Goal: Task Accomplishment & Management: Complete application form

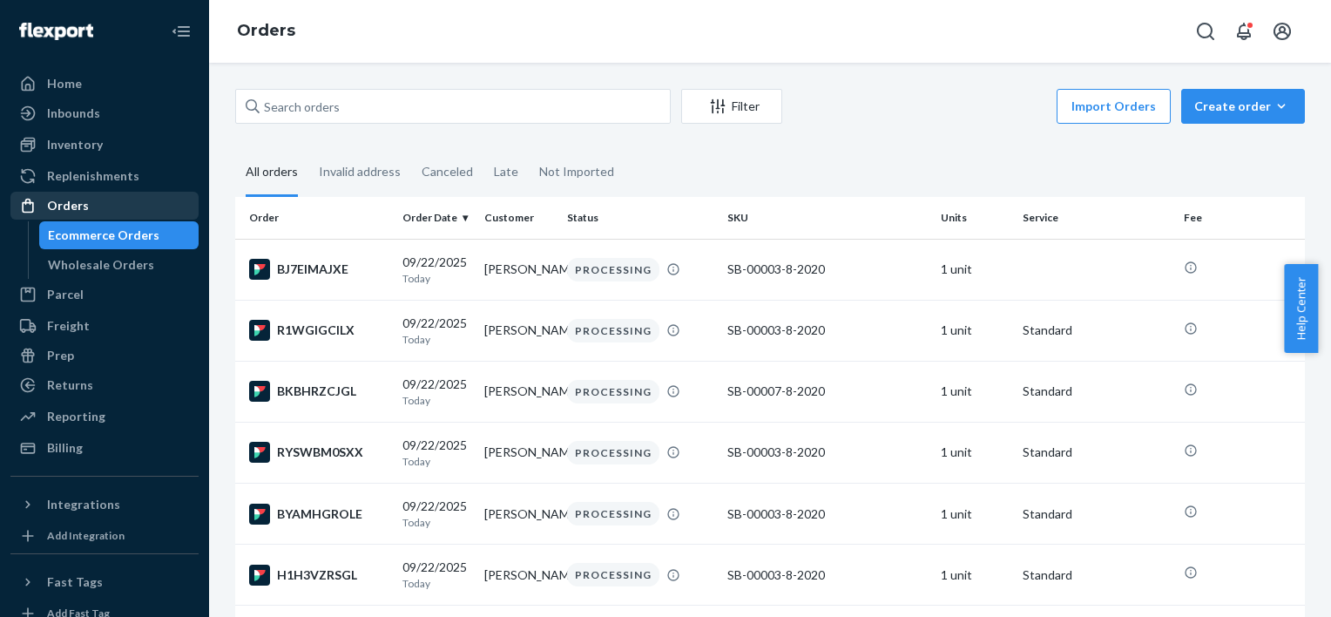
click at [127, 206] on div "Orders" at bounding box center [104, 205] width 185 height 24
click at [1272, 99] on icon "button" at bounding box center [1280, 106] width 17 height 17
click at [1245, 145] on span "Ecommerce order" at bounding box center [1253, 148] width 108 height 12
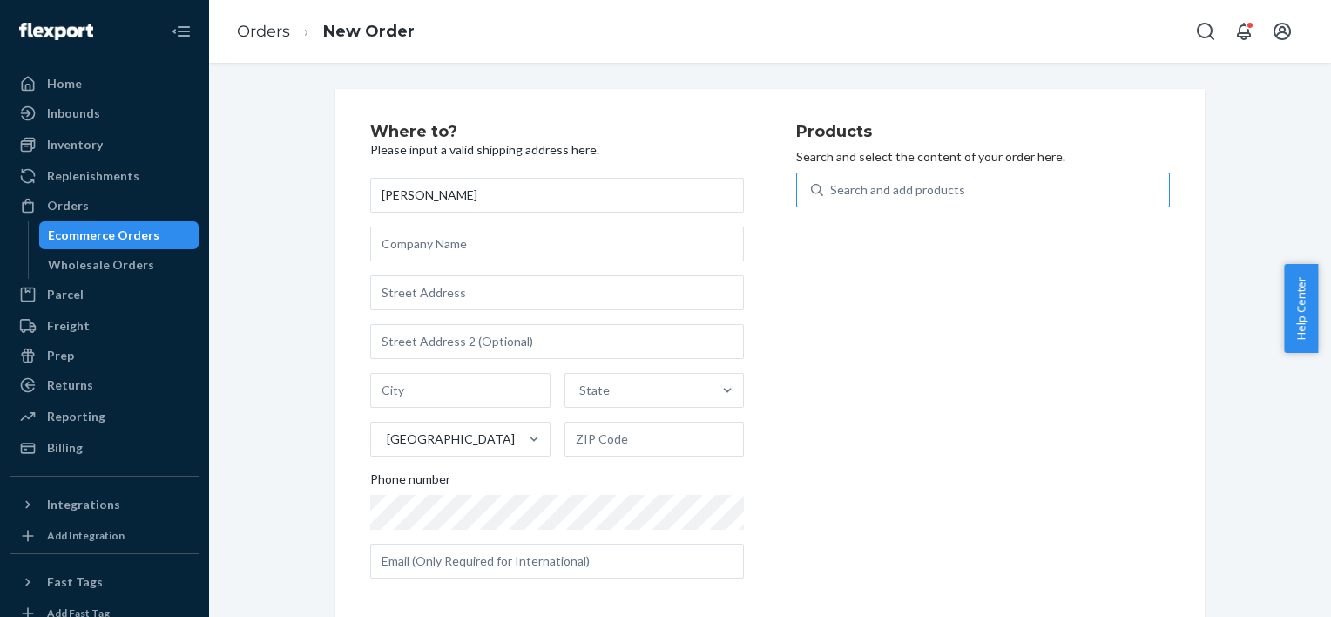
type input "[PERSON_NAME]"
click at [830, 194] on div "Search and add products" at bounding box center [897, 189] width 135 height 17
click at [830, 194] on input "Search and add products" at bounding box center [831, 189] width 2 height 17
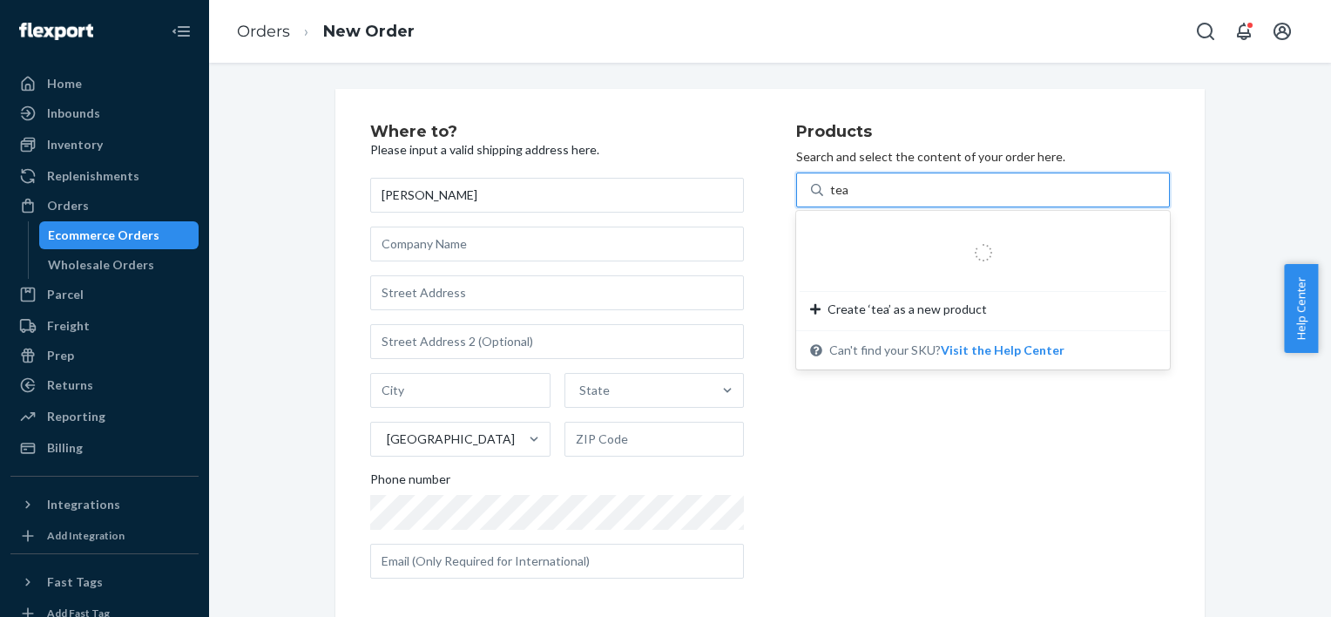
type input "teal"
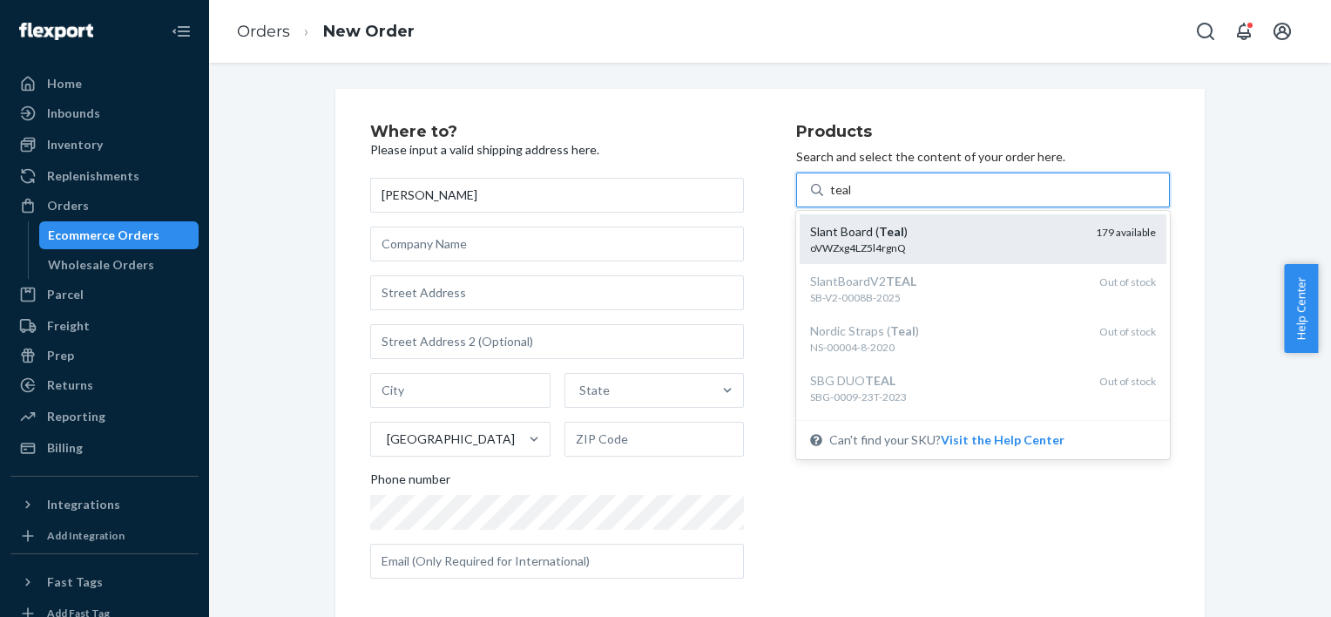
click at [907, 240] on div "oVWZxg4LZ5l4rgnQ" at bounding box center [946, 247] width 272 height 15
click at [852, 199] on input "teal" at bounding box center [841, 189] width 22 height 17
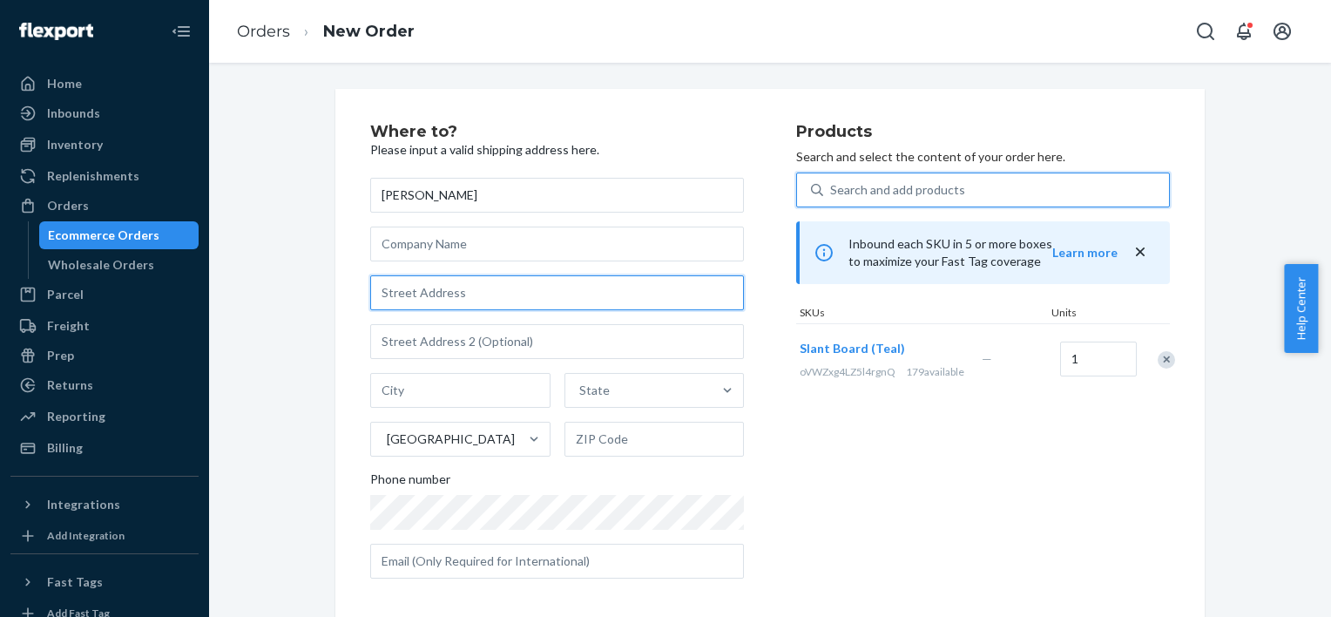
click at [540, 280] on input "text" at bounding box center [557, 292] width 374 height 35
paste input "[STREET_ADDRESS]"
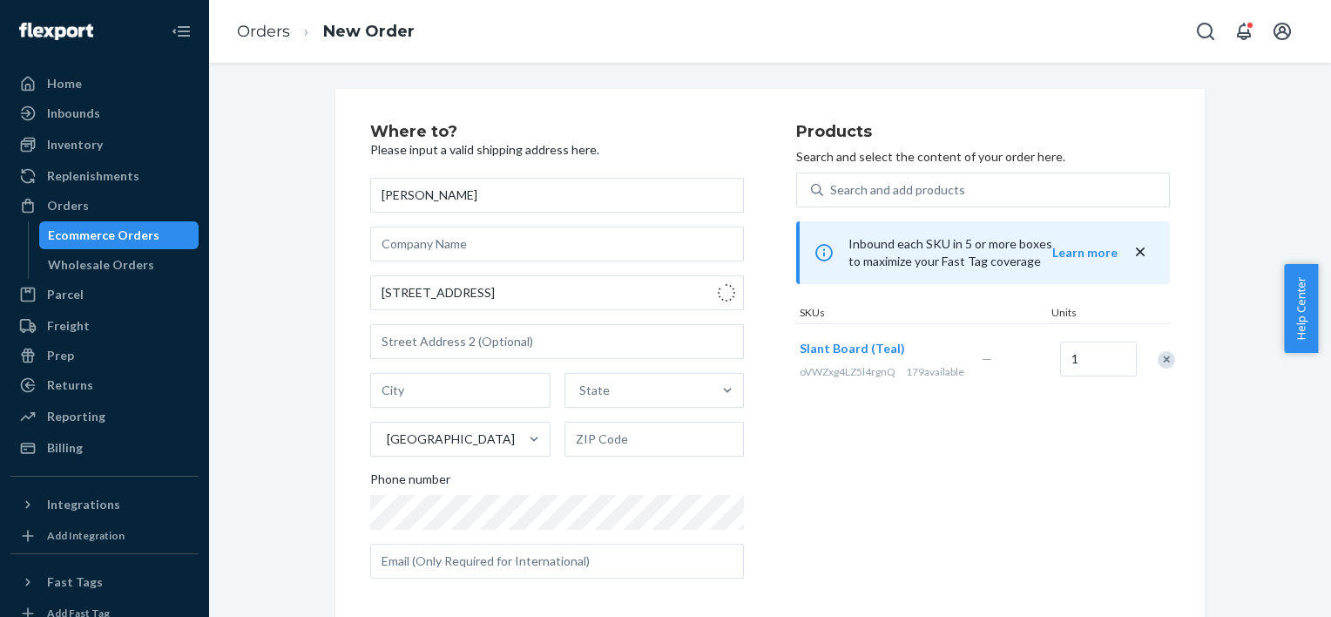
type input "[STREET_ADDRESS]"
type input "Vashon"
type input "98070"
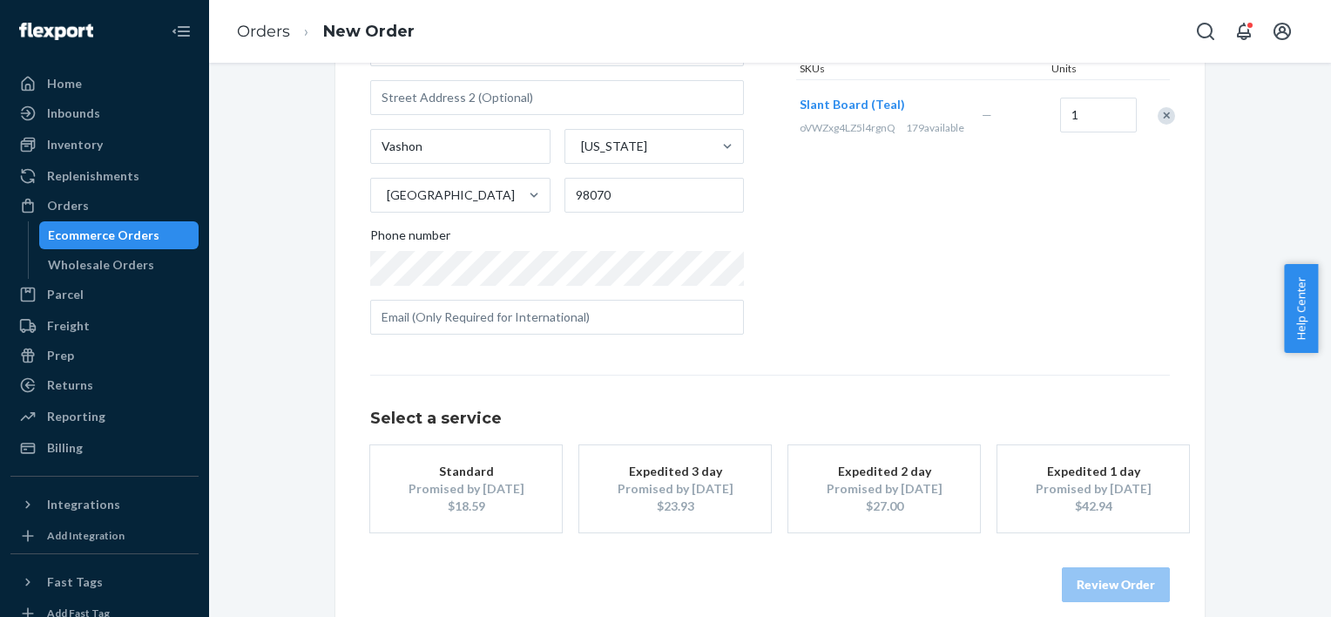
scroll to position [263, 0]
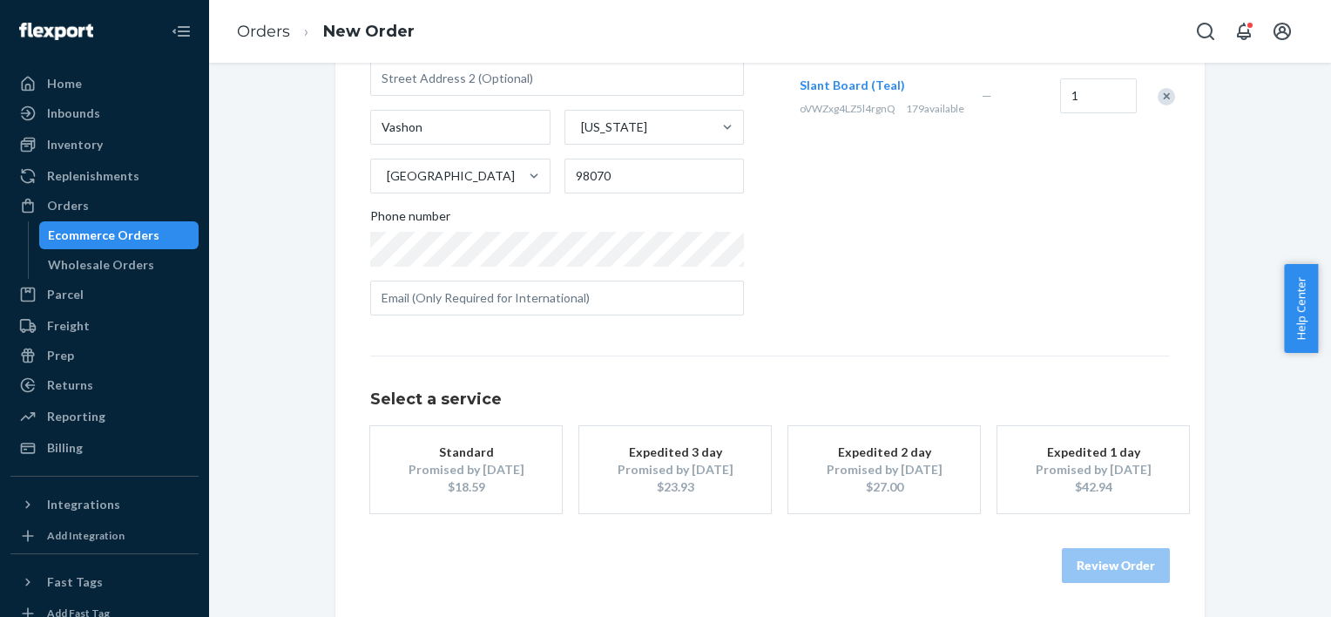
click at [471, 468] on div "Promised by [DATE]" at bounding box center [465, 469] width 139 height 17
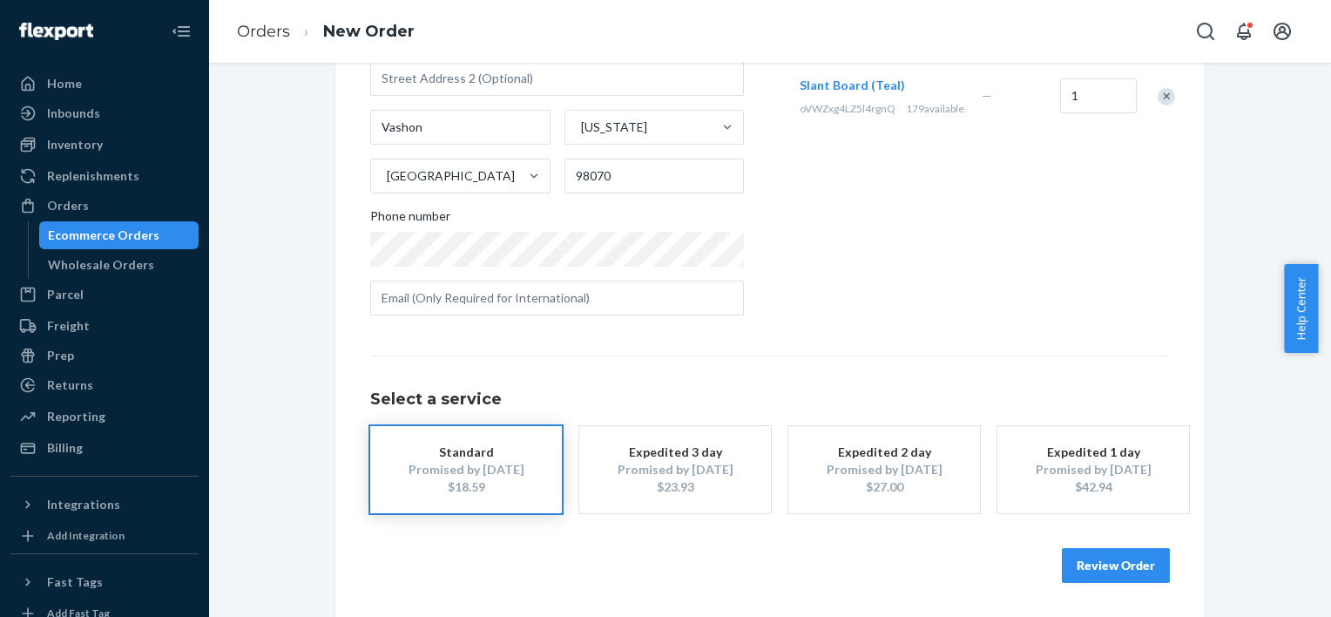
click at [1096, 571] on button "Review Order" at bounding box center [1115, 565] width 108 height 35
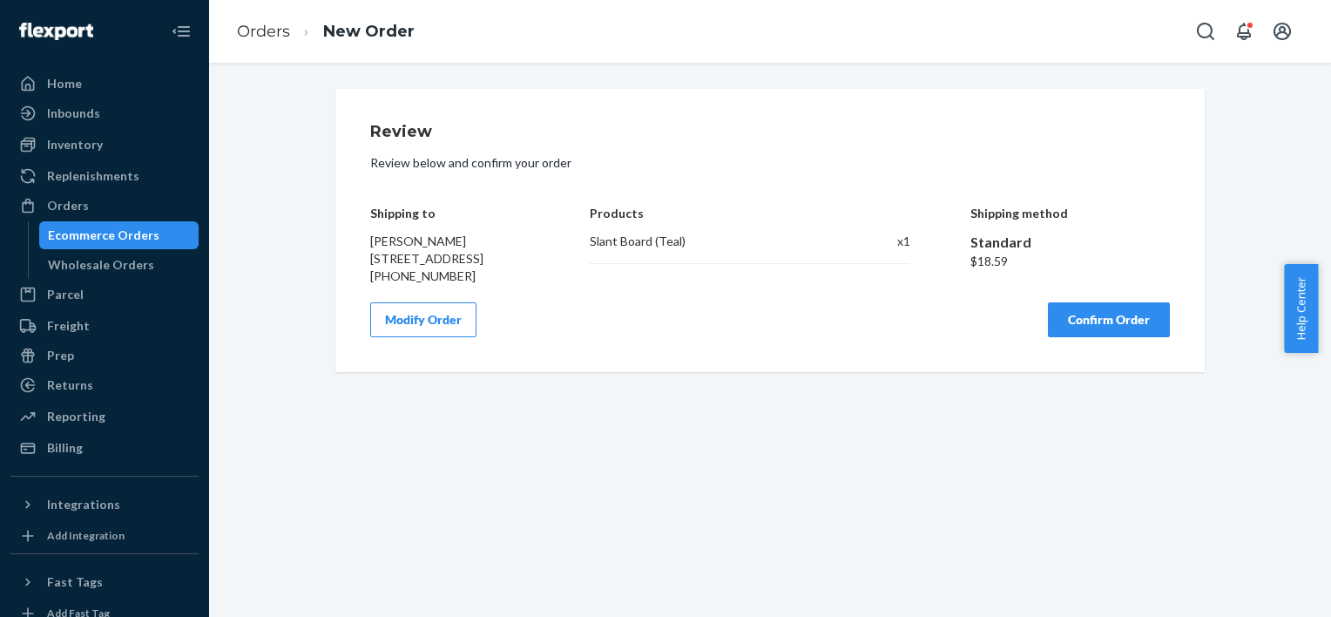
click at [1125, 337] on button "Confirm Order" at bounding box center [1109, 319] width 122 height 35
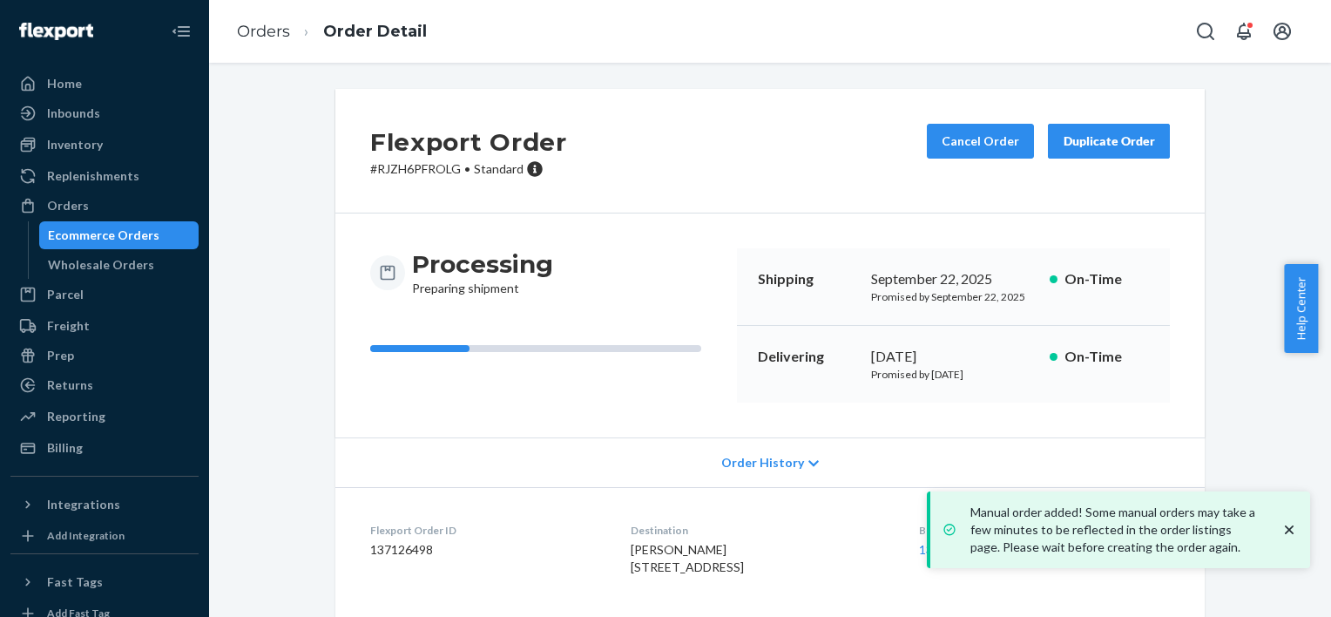
scroll to position [165, 0]
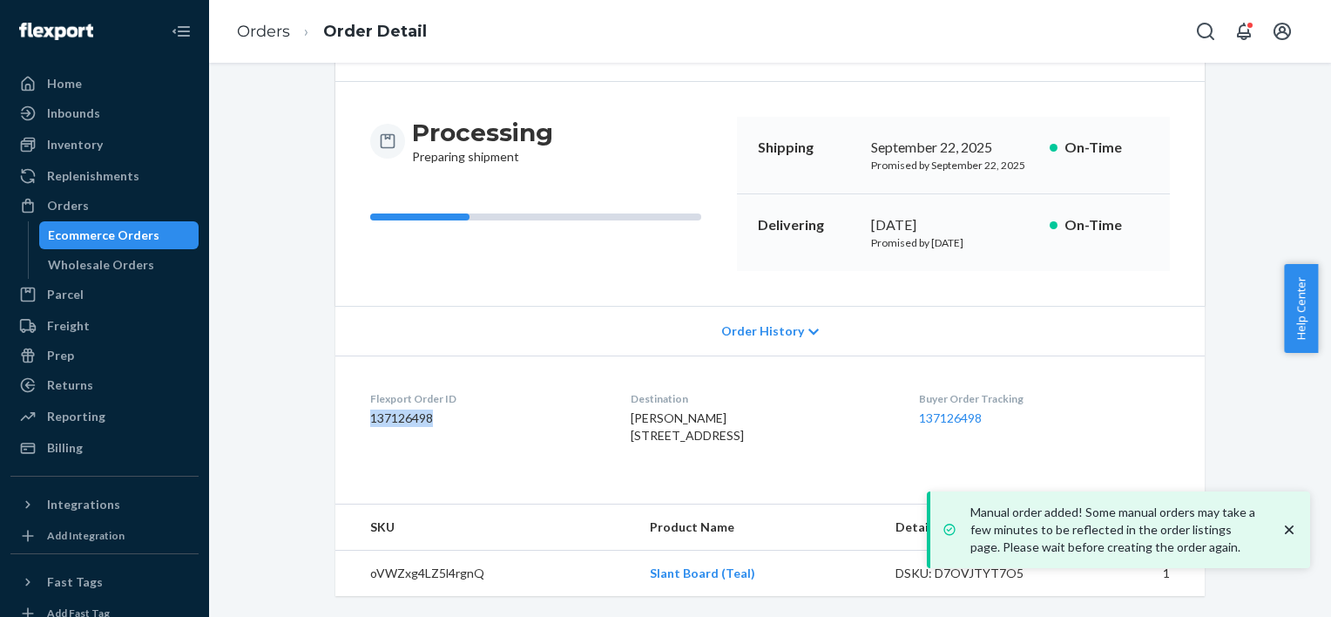
drag, startPoint x: 428, startPoint y: 379, endPoint x: 359, endPoint y: 386, distance: 70.0
click at [359, 386] on dl "Flexport Order ID 137126498 Destination [PERSON_NAME] [STREET_ADDRESS] Buyer Or…" at bounding box center [769, 420] width 869 height 131
copy dd "137126498"
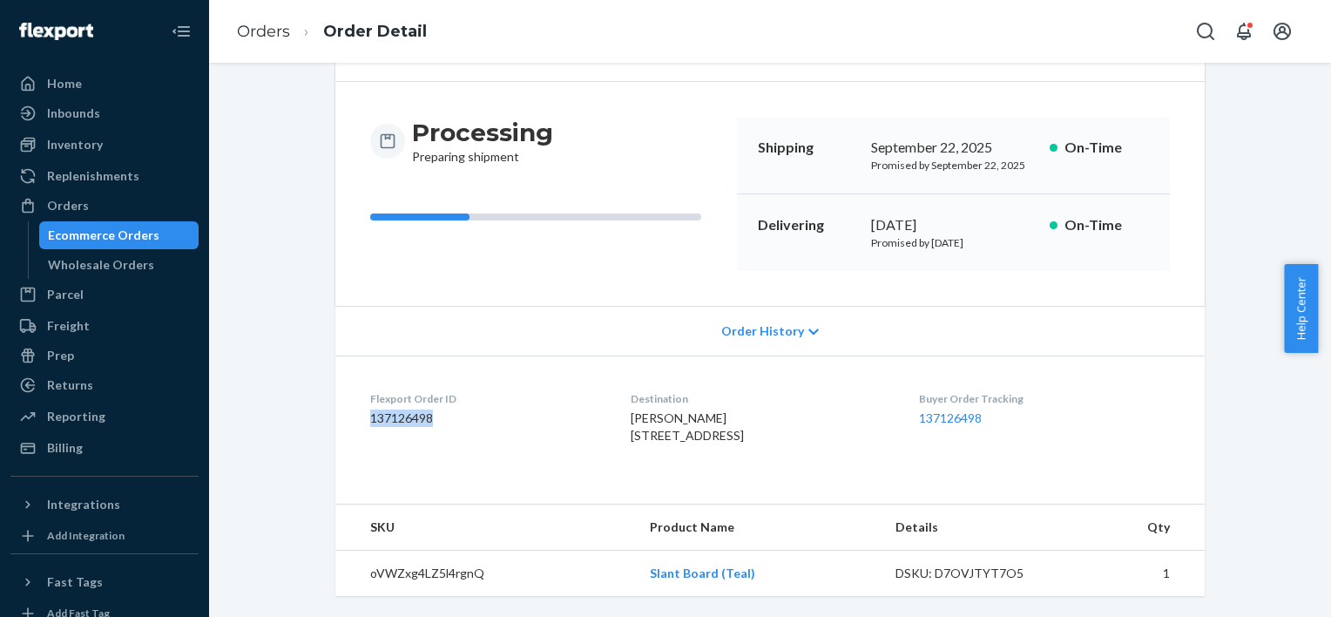
click at [111, 210] on div "Orders" at bounding box center [104, 205] width 185 height 24
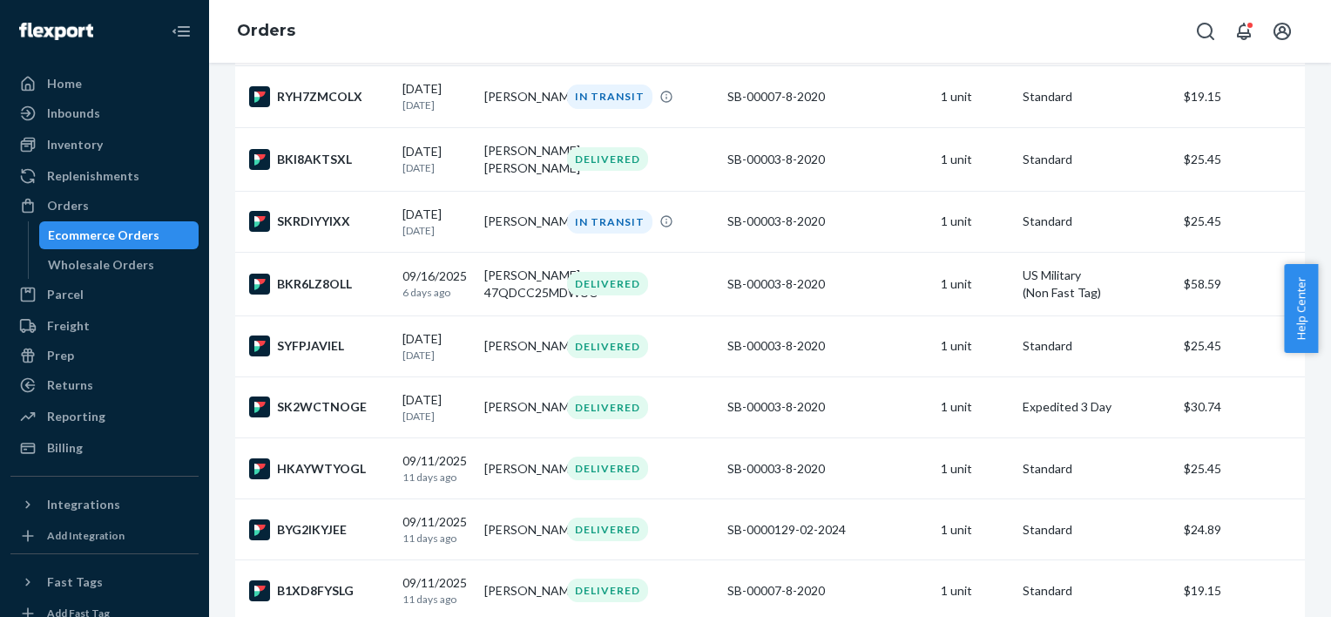
scroll to position [610, 0]
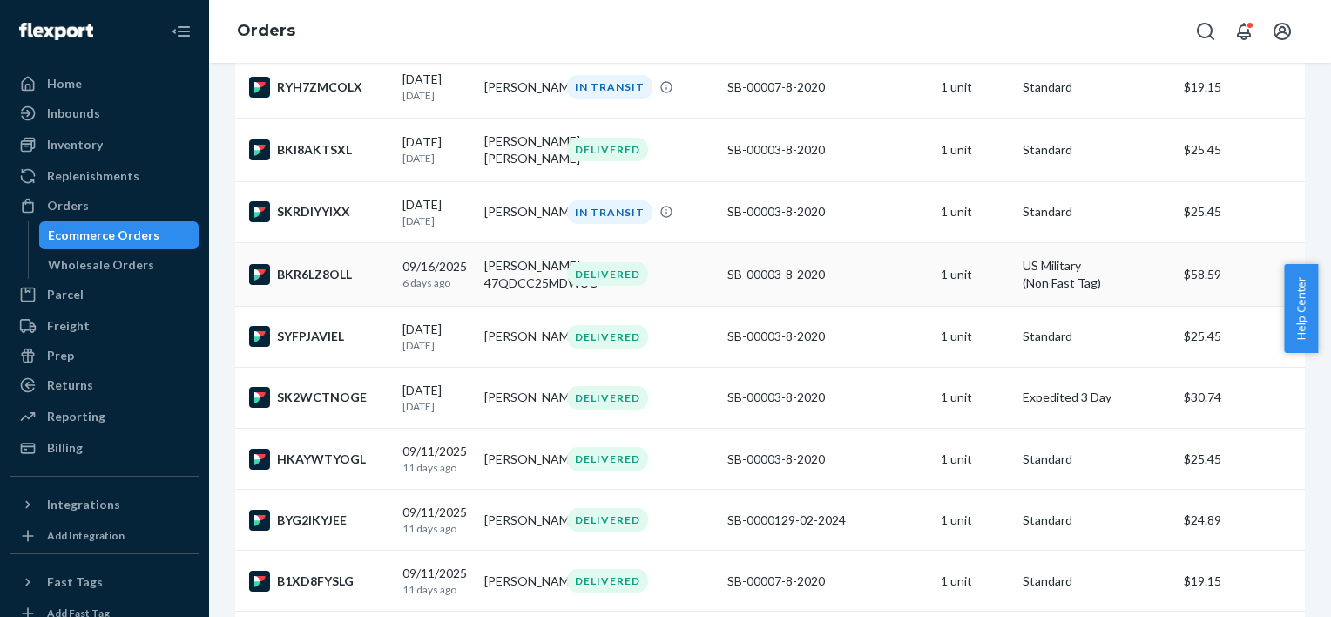
click at [551, 306] on td "[PERSON_NAME] 47QDCC25MDWUC" at bounding box center [518, 274] width 82 height 64
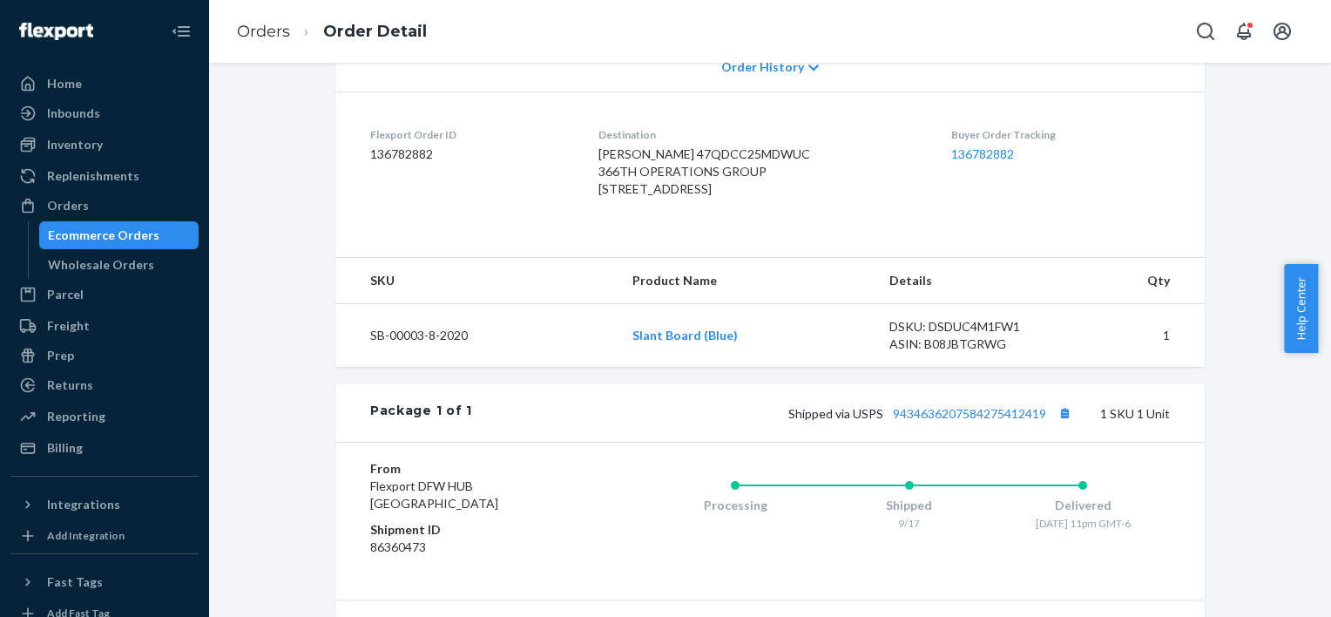
scroll to position [435, 0]
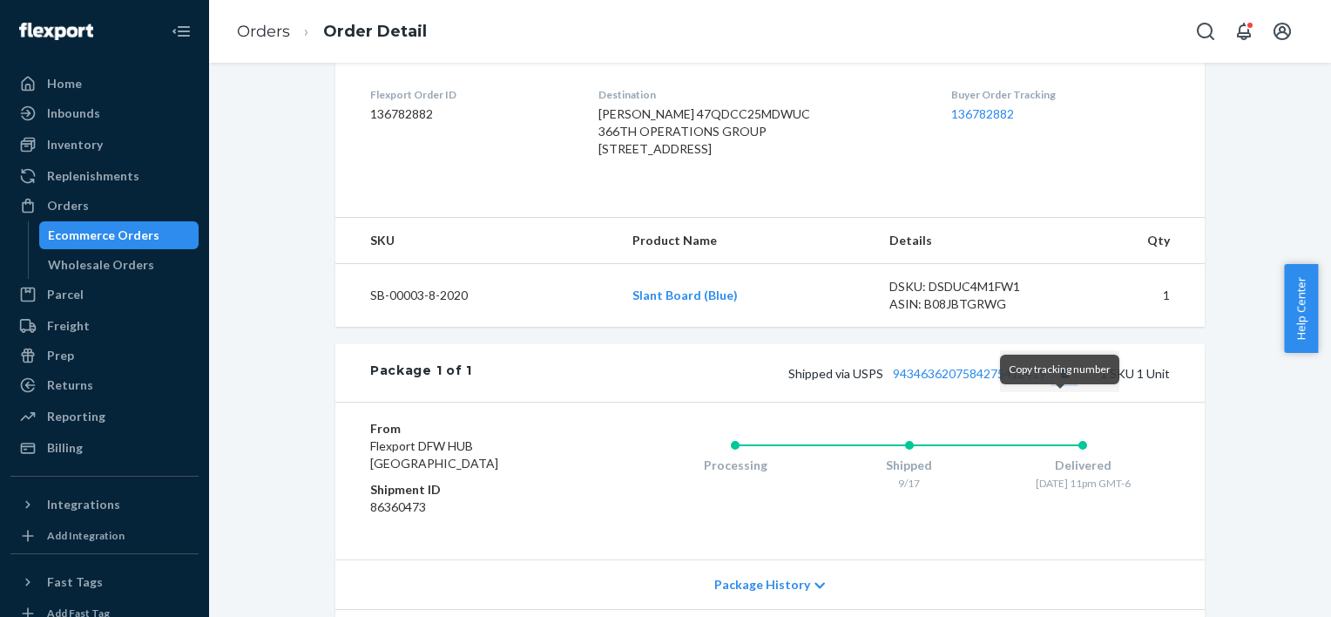
click at [1059, 384] on button "Copy tracking number" at bounding box center [1064, 372] width 23 height 23
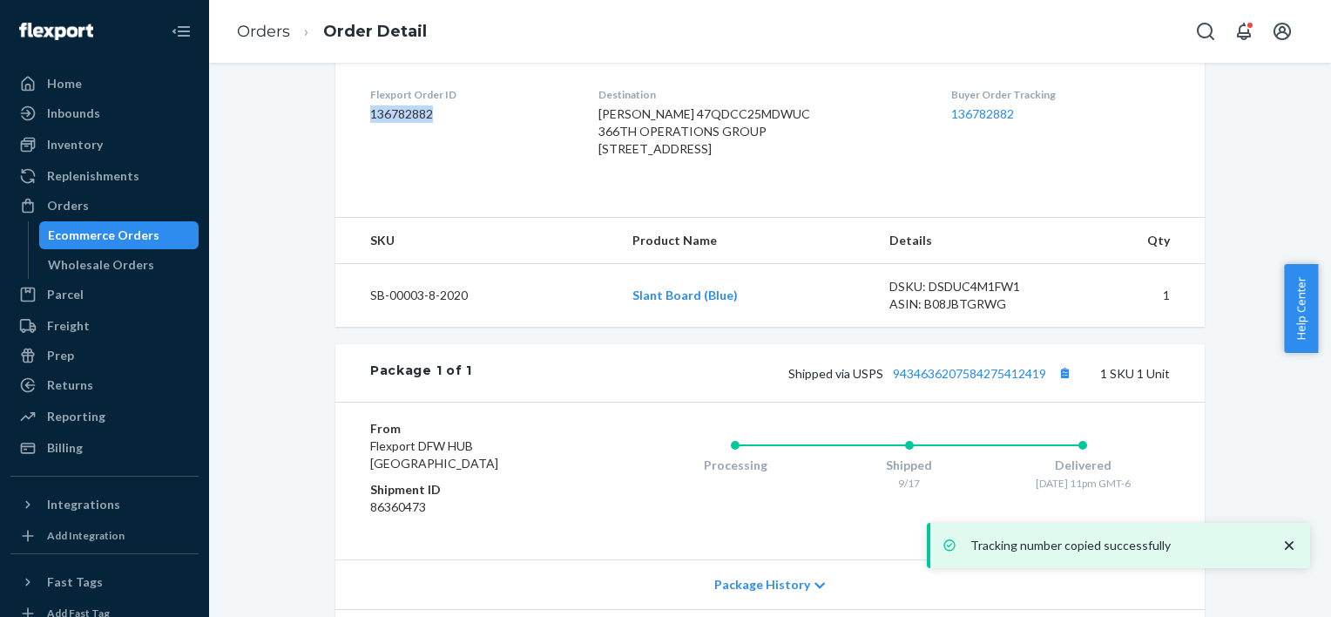
drag, startPoint x: 441, startPoint y: 111, endPoint x: 347, endPoint y: 115, distance: 93.2
click at [347, 115] on dl "Flexport Order ID 136782882 Destination [PERSON_NAME] 47QDCC25MDWUC 366TH OPERA…" at bounding box center [769, 125] width 869 height 148
copy dd "136782882"
